Goal: Task Accomplishment & Management: Manage account settings

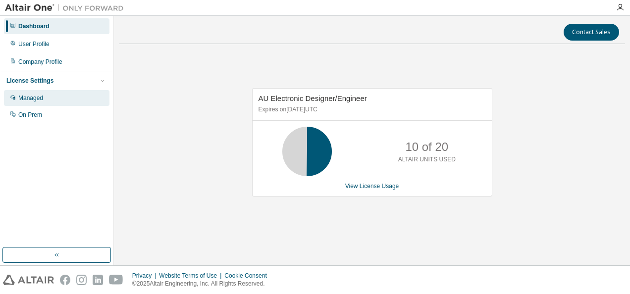
click at [44, 95] on div "Managed" at bounding box center [56, 98] width 105 height 16
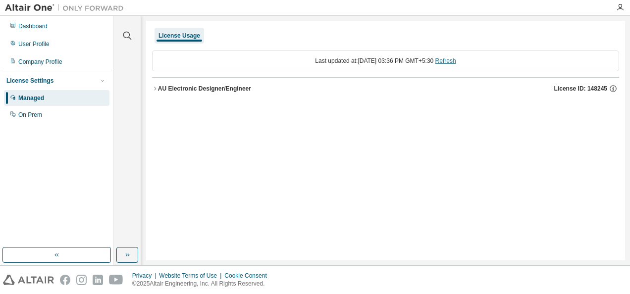
click at [453, 60] on link "Refresh" at bounding box center [445, 60] width 21 height 7
click at [162, 89] on div "AU Electronic Designer/Engineer" at bounding box center [204, 89] width 93 height 8
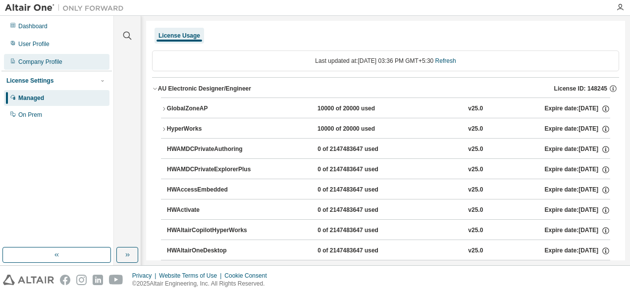
click at [41, 63] on div "Company Profile" at bounding box center [40, 62] width 44 height 8
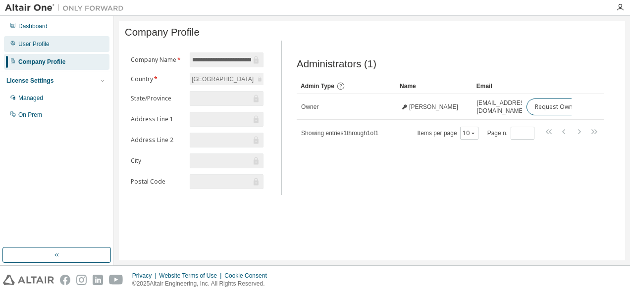
click at [36, 41] on div "User Profile" at bounding box center [33, 44] width 31 height 8
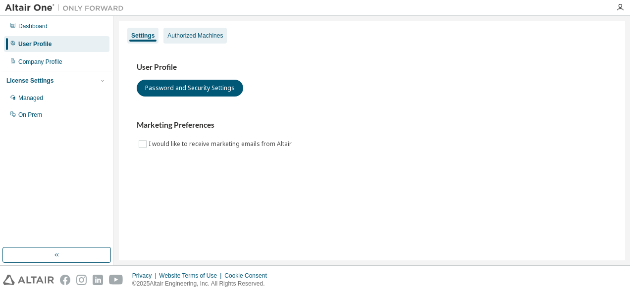
click at [192, 35] on div "Authorized Machines" at bounding box center [194, 36] width 55 height 8
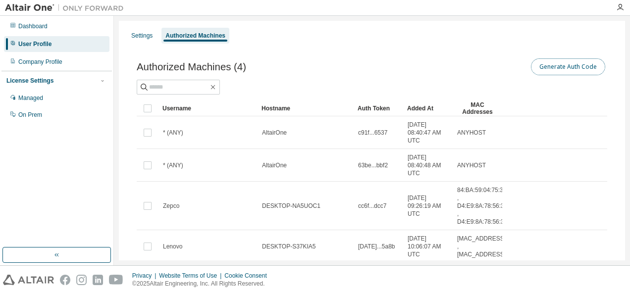
click at [557, 68] on button "Generate Auth Code" at bounding box center [568, 66] width 74 height 17
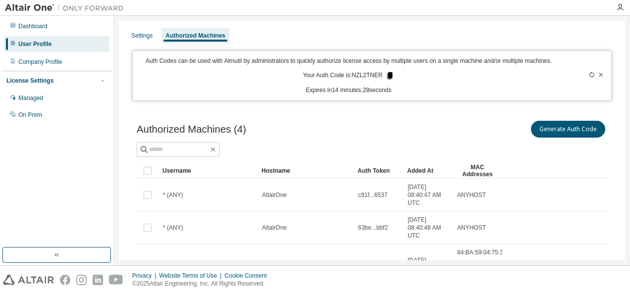
click at [387, 75] on icon at bounding box center [389, 75] width 5 height 7
click at [598, 73] on icon at bounding box center [601, 75] width 6 height 6
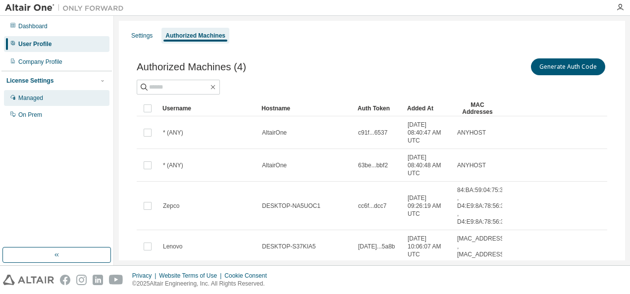
click at [42, 98] on div "Managed" at bounding box center [30, 98] width 25 height 8
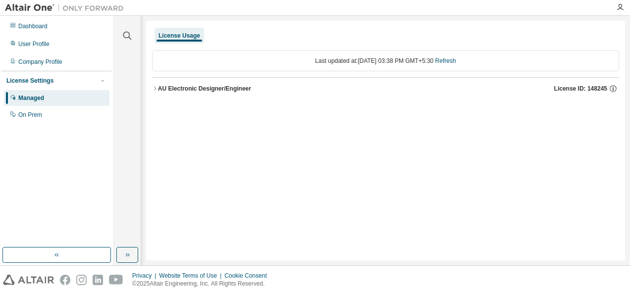
click at [20, 15] on div at bounding box center [64, 7] width 129 height 15
click at [16, 25] on div "Dashboard" at bounding box center [56, 26] width 105 height 16
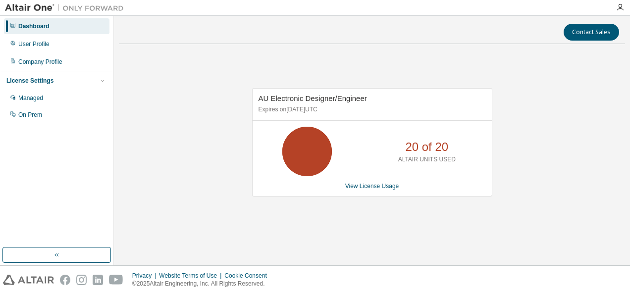
click at [461, 182] on div "View License Usage" at bounding box center [371, 186] width 227 height 8
